Goal: Navigation & Orientation: Find specific page/section

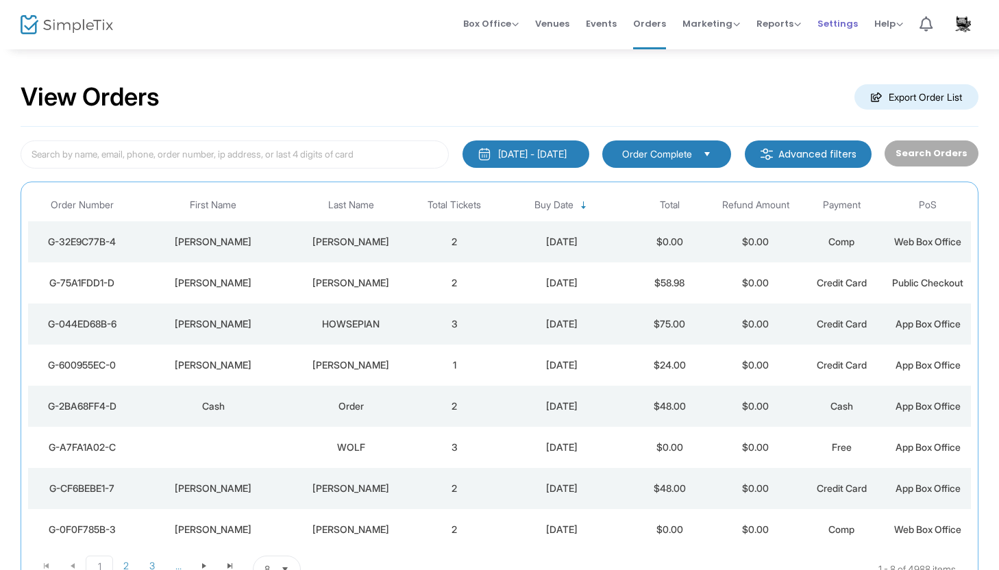
click at [848, 27] on span "Settings" at bounding box center [838, 23] width 40 height 35
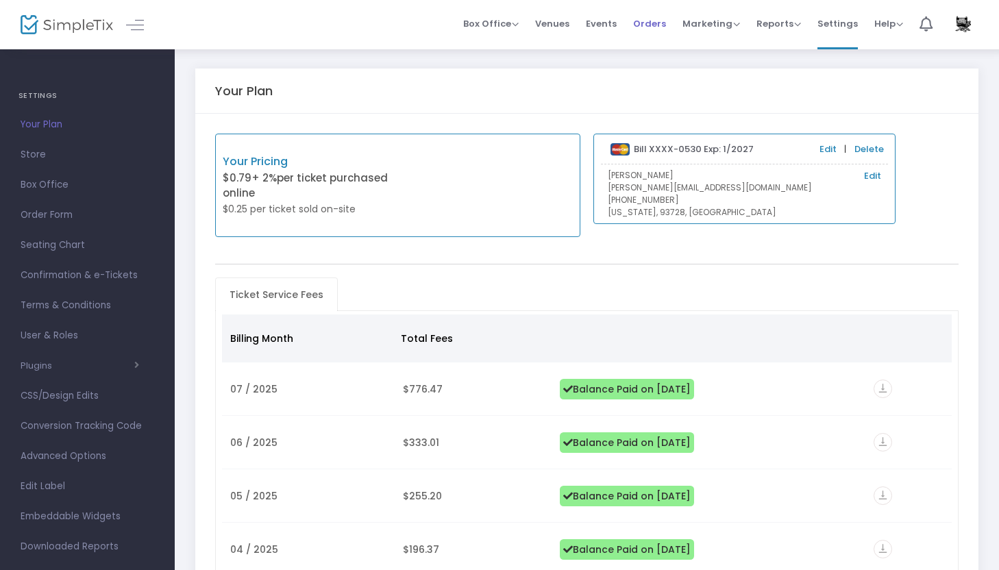
click at [659, 25] on span "Orders" at bounding box center [649, 23] width 33 height 35
